Goal: Transaction & Acquisition: Download file/media

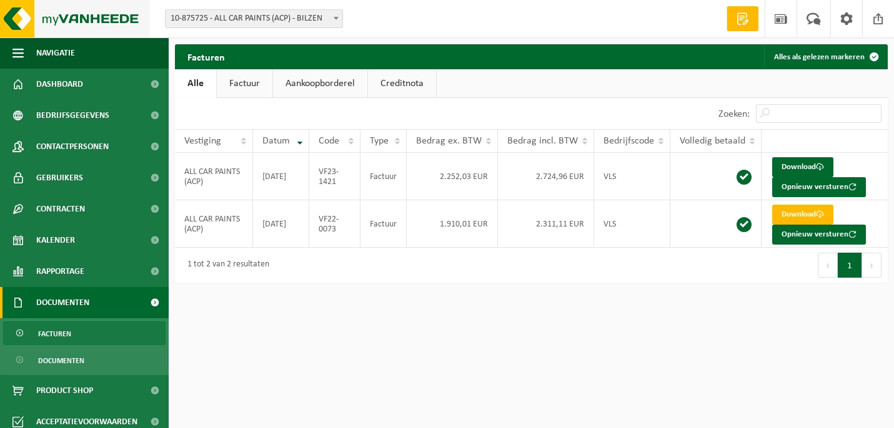
click at [117, 13] on img at bounding box center [75, 18] width 150 height 37
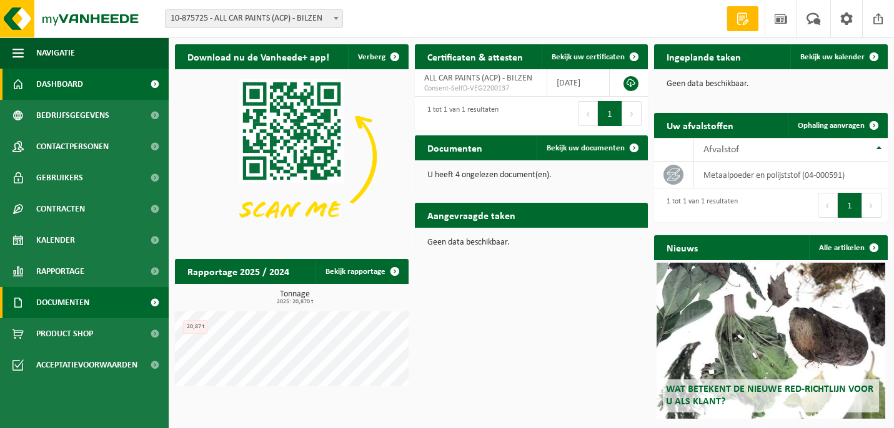
click at [105, 300] on link "Documenten" at bounding box center [84, 302] width 169 height 31
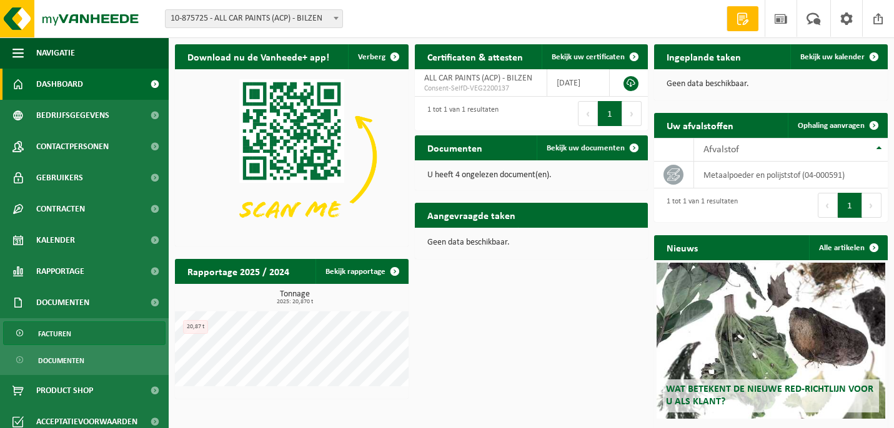
click at [101, 332] on link "Facturen" at bounding box center [84, 334] width 162 height 24
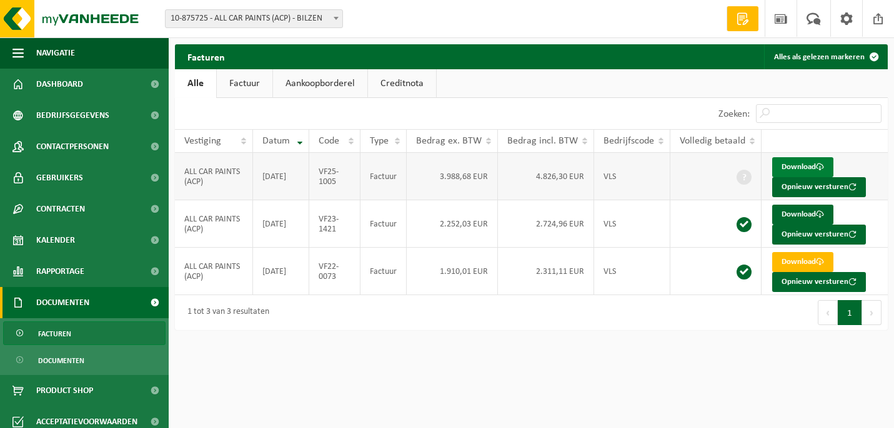
click at [792, 165] on link "Download" at bounding box center [802, 167] width 61 height 20
click at [798, 214] on link "Download" at bounding box center [802, 215] width 61 height 20
